Goal: Information Seeking & Learning: Learn about a topic

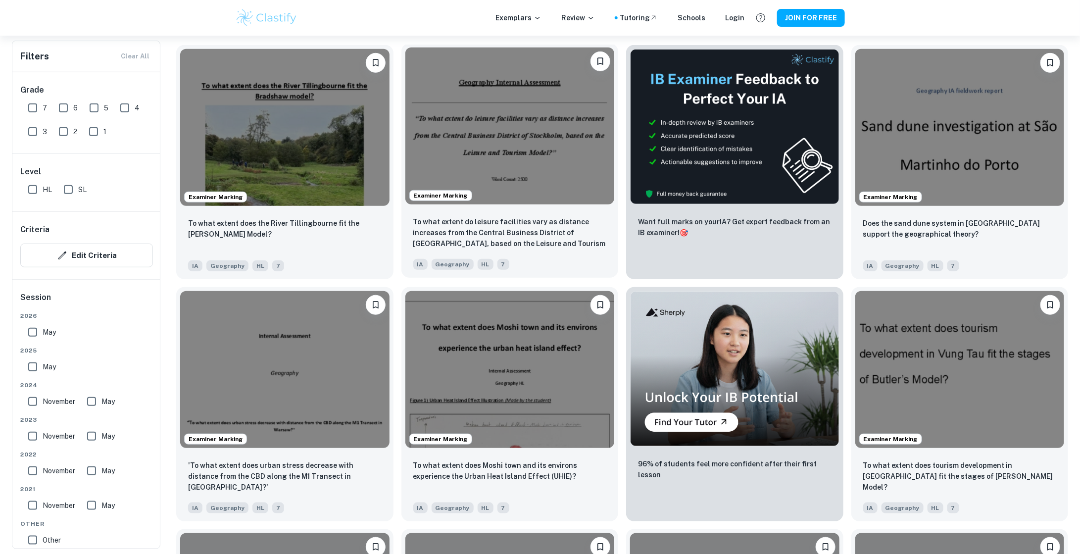
scroll to position [385, 0]
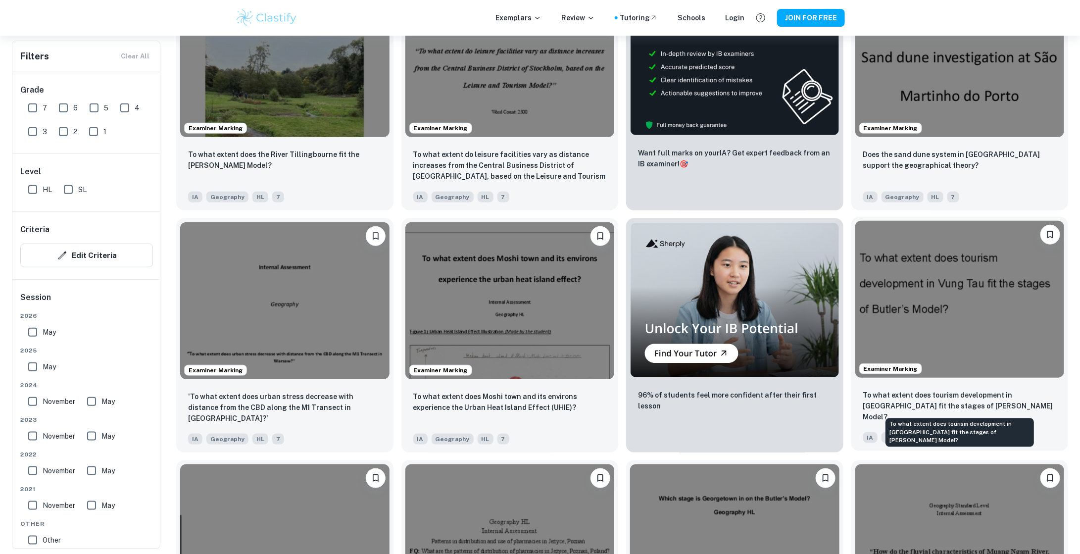
click at [924, 397] on p "To what extent does tourism development in [GEOGRAPHIC_DATA] fit the stages of …" at bounding box center [959, 405] width 193 height 33
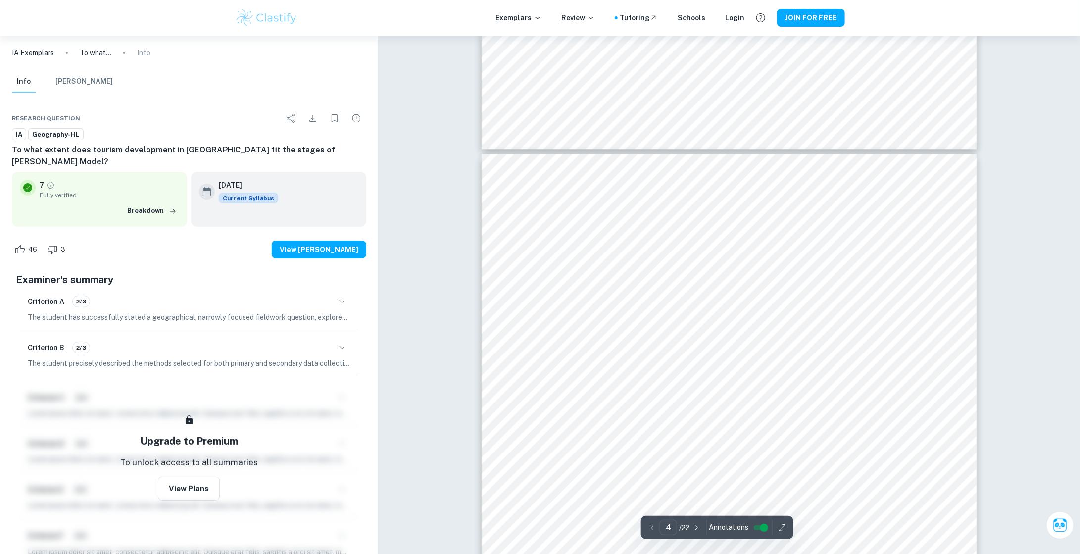
scroll to position [2109, 0]
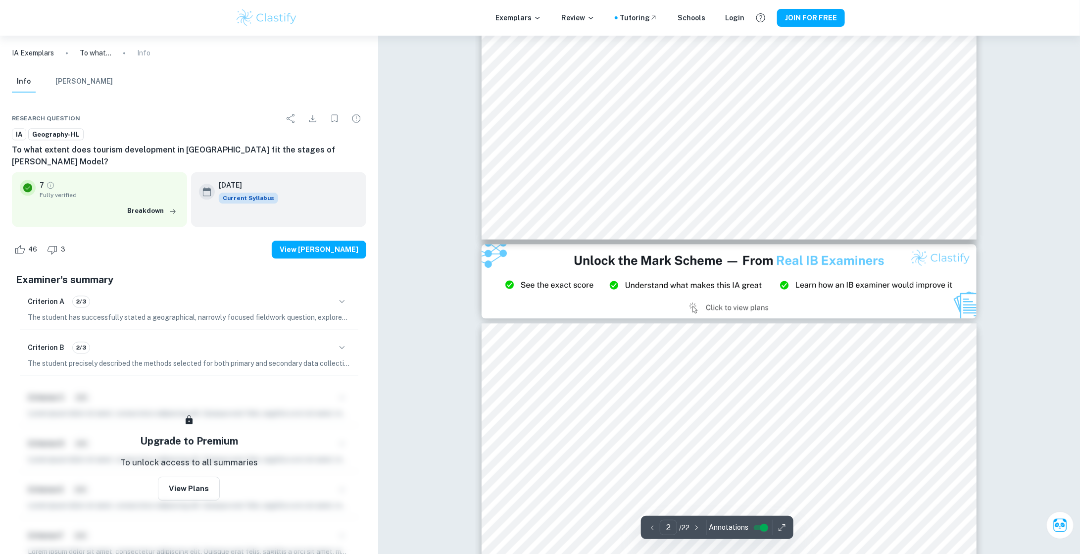
type input "3"
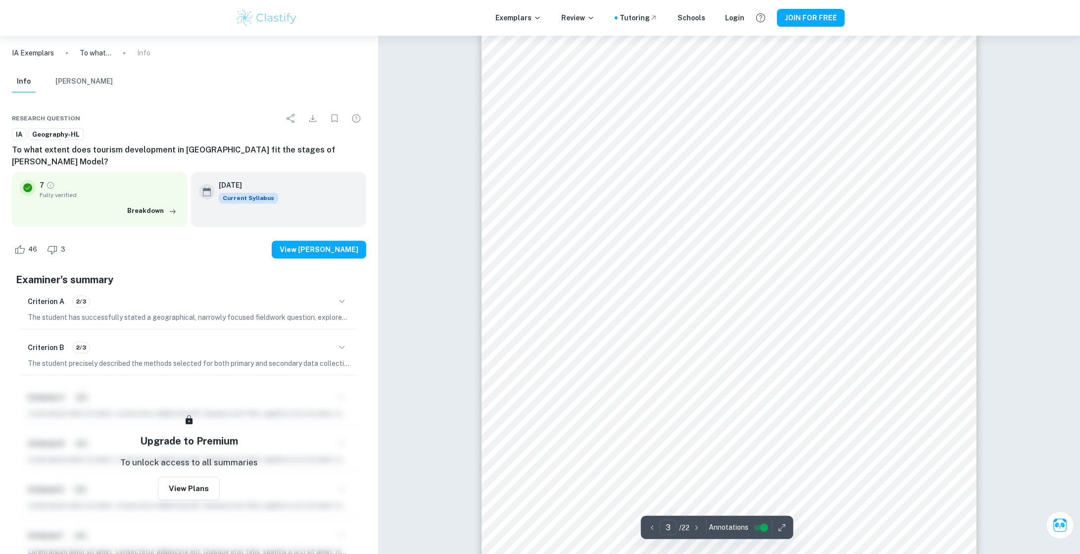
scroll to position [1466, 0]
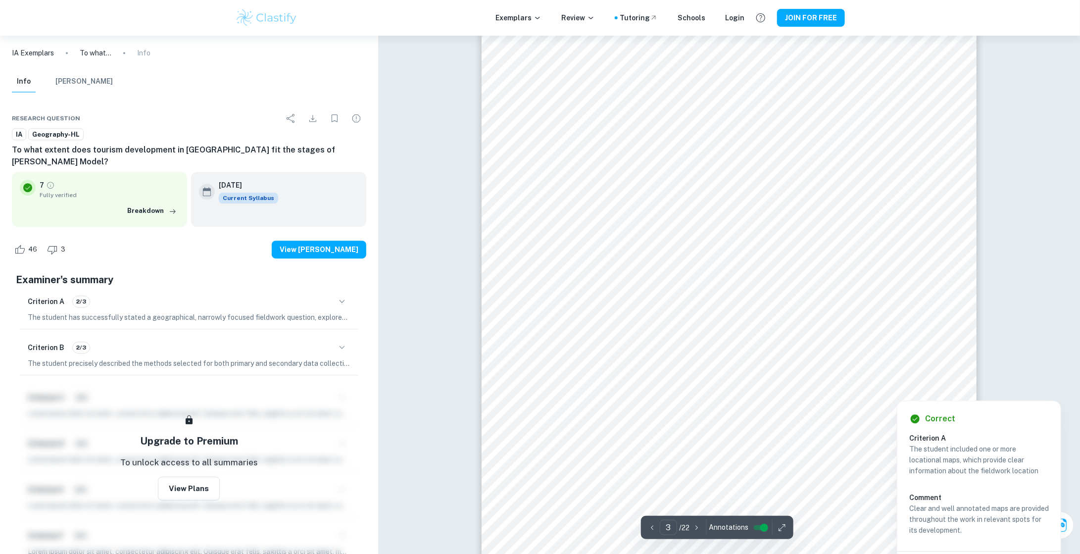
click at [929, 388] on div at bounding box center [928, 389] width 18 height 18
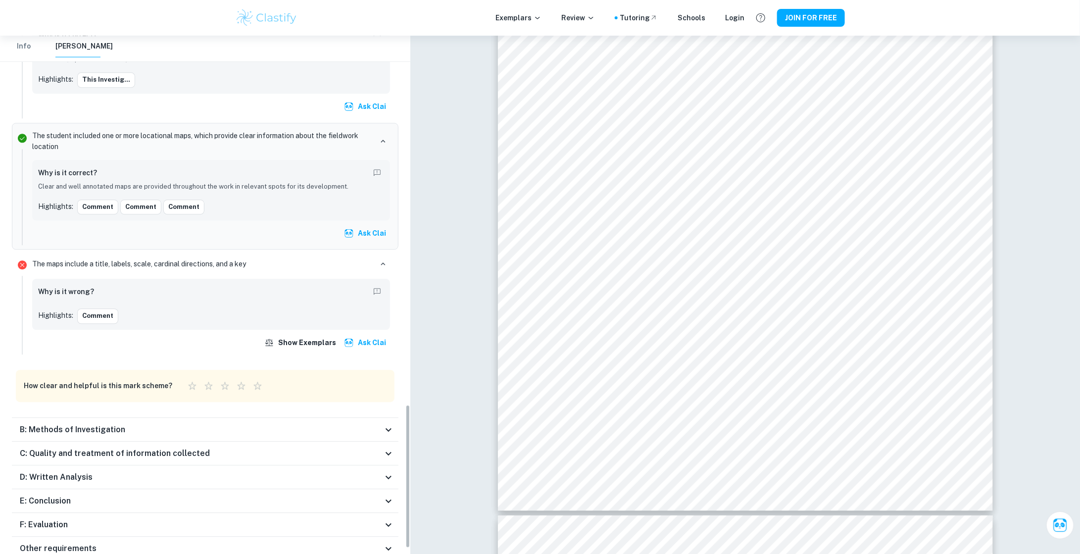
scroll to position [1327, 0]
click at [93, 308] on button "Comment" at bounding box center [97, 315] width 41 height 15
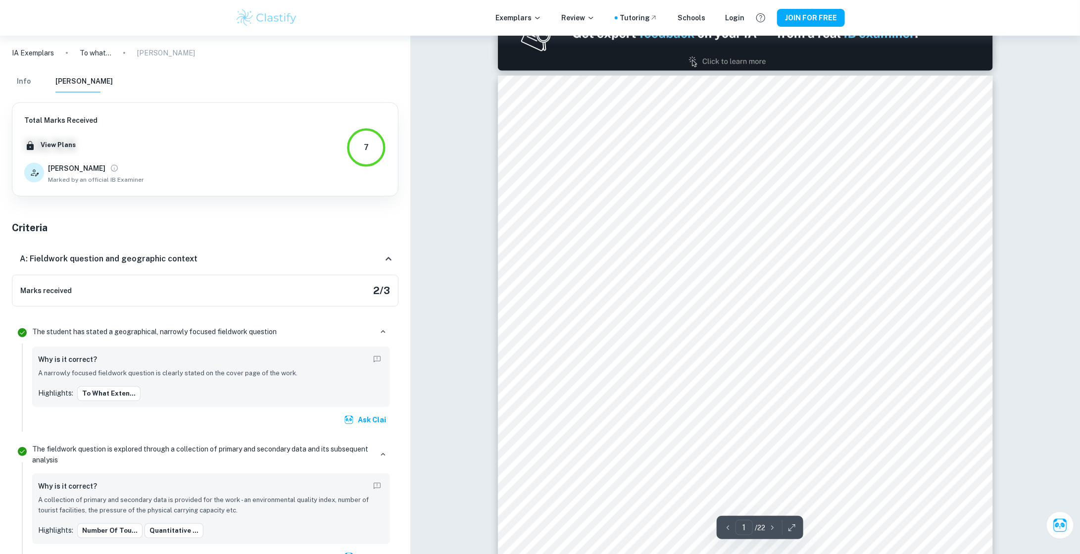
scroll to position [0, 0]
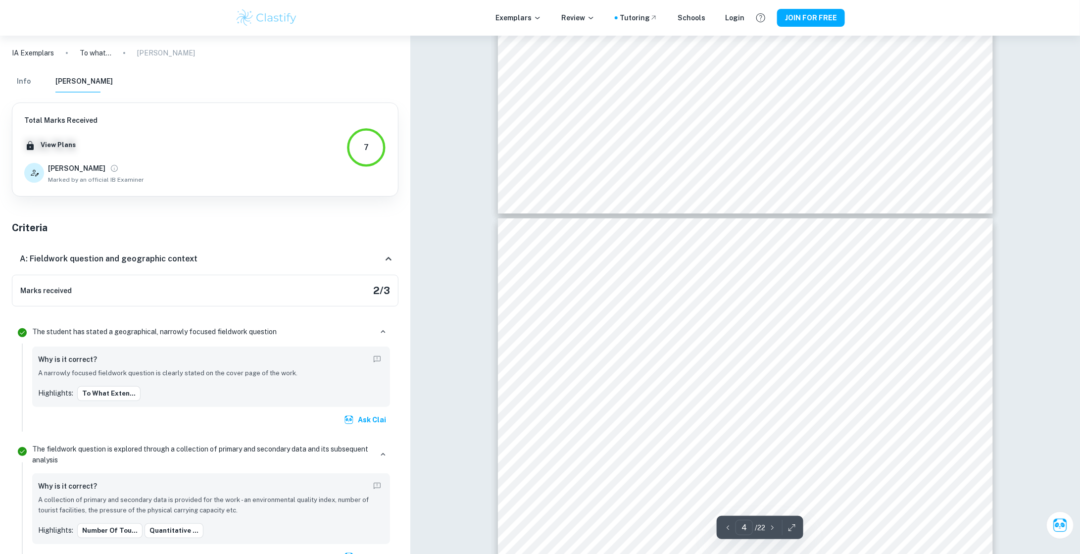
type input "3"
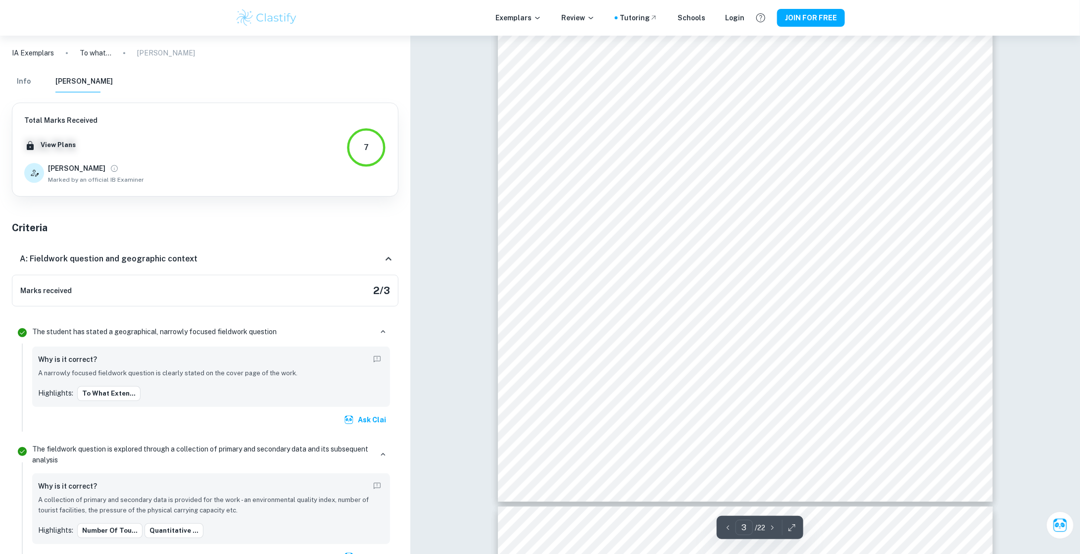
scroll to position [1627, 0]
